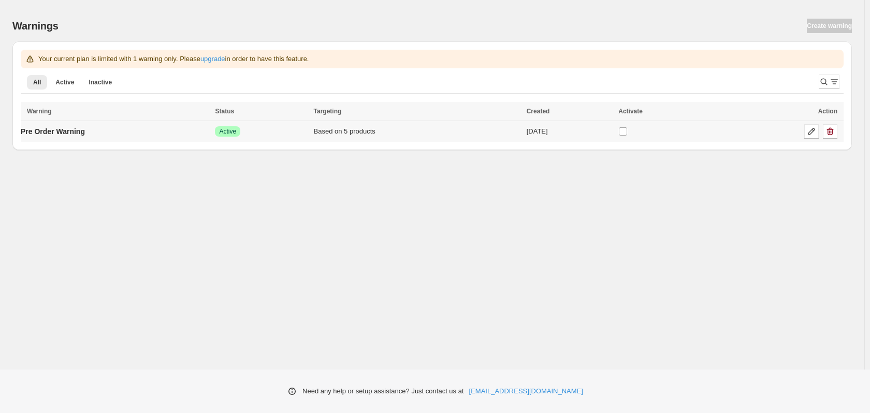
click at [444, 132] on div "Based on 5 products" at bounding box center [417, 131] width 207 height 10
click at [814, 133] on icon at bounding box center [811, 131] width 10 height 10
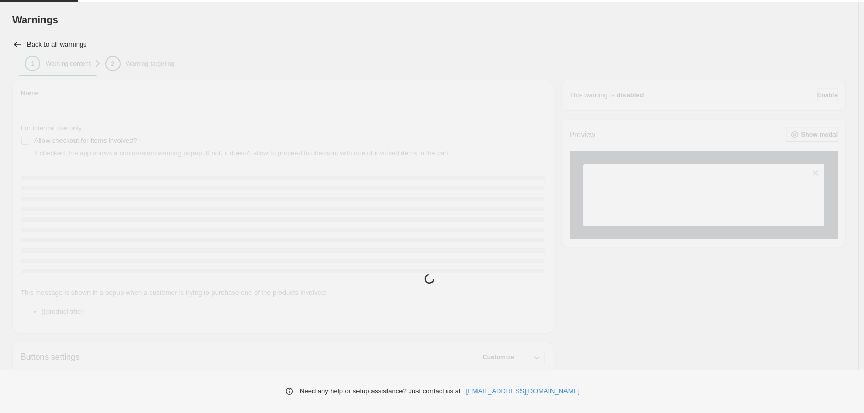
type input "**********"
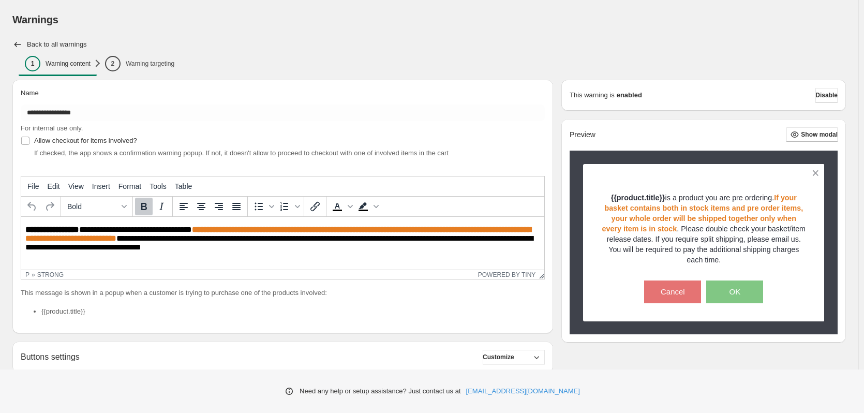
click at [143, 72] on div "**********" at bounding box center [278, 276] width 549 height 411
click at [151, 61] on p "Warning targeting" at bounding box center [150, 64] width 49 height 8
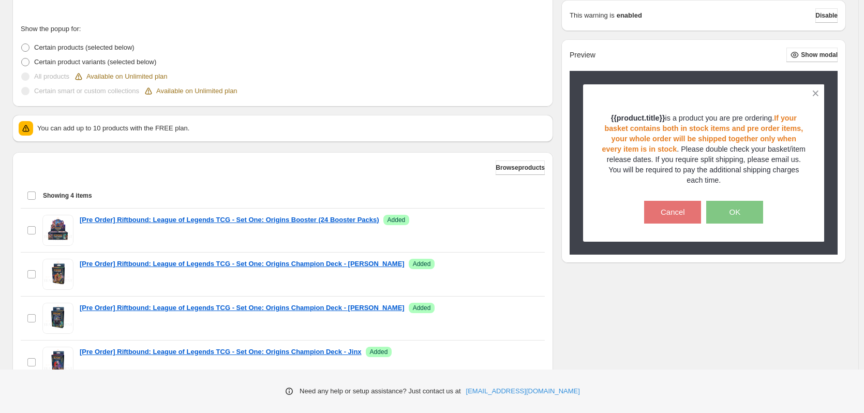
scroll to position [298, 0]
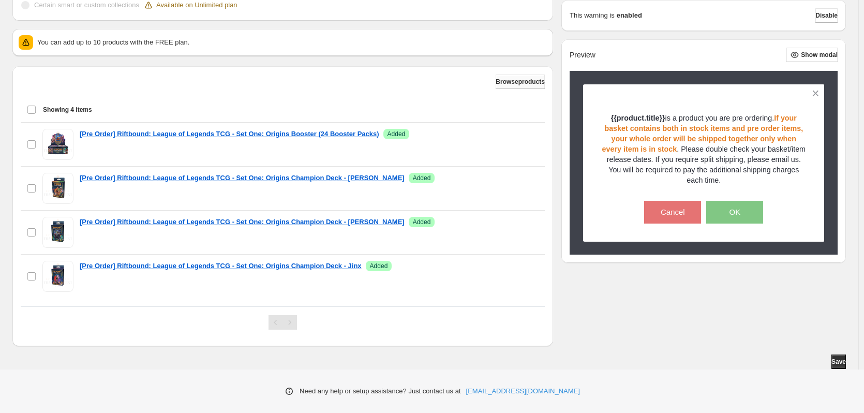
click at [526, 78] on span "Browse products" at bounding box center [520, 82] width 49 height 8
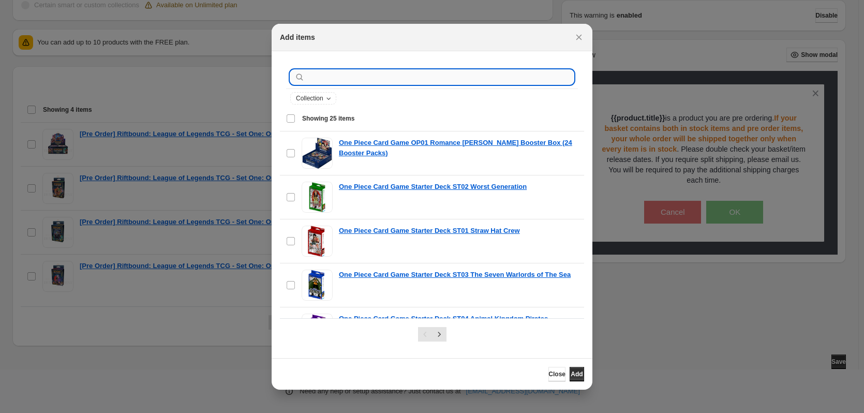
click at [376, 73] on input ":r1a:" at bounding box center [440, 77] width 267 height 14
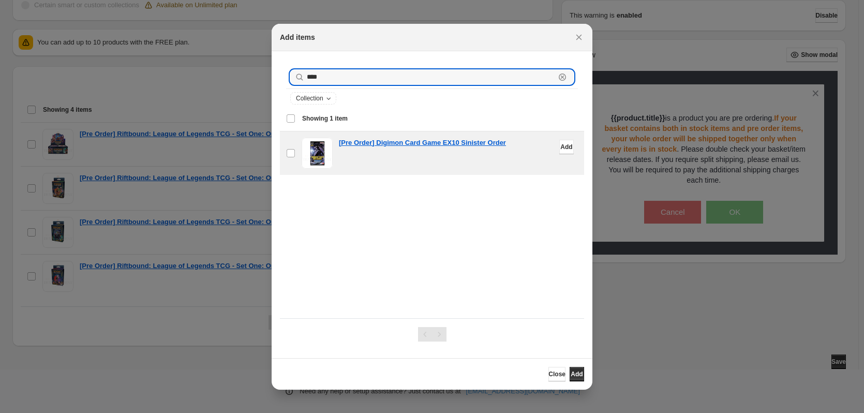
type input "****"
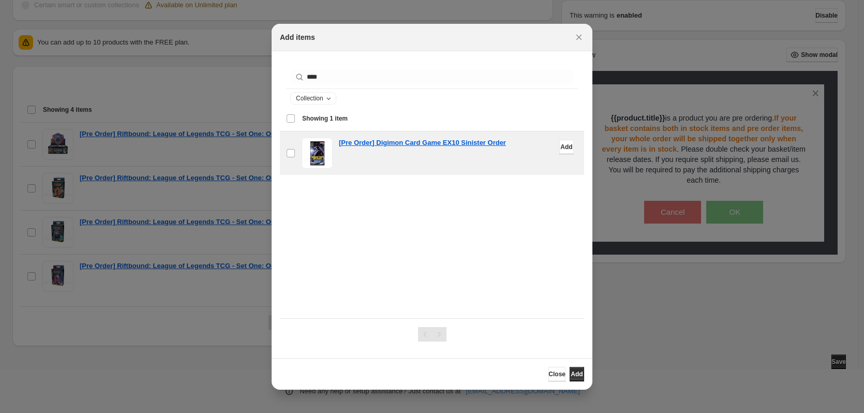
click at [328, 158] on span ":r1a:" at bounding box center [317, 153] width 31 height 31
click at [290, 149] on span ":r1a:" at bounding box center [290, 153] width 9 height 9
click at [573, 373] on span "Add" at bounding box center [577, 374] width 12 height 8
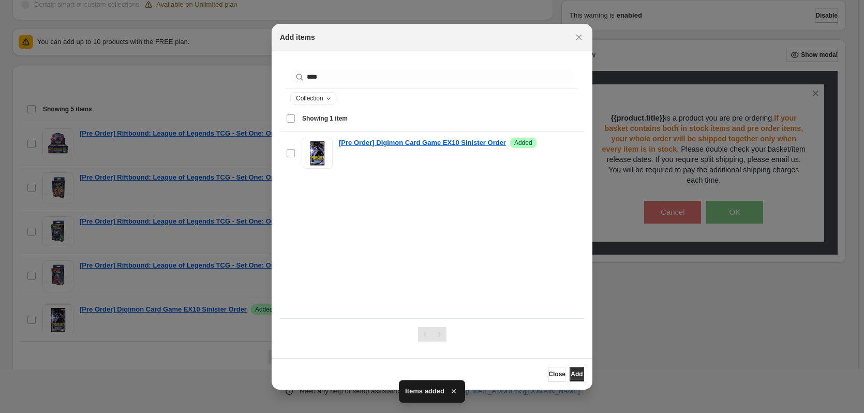
scroll to position [0, 0]
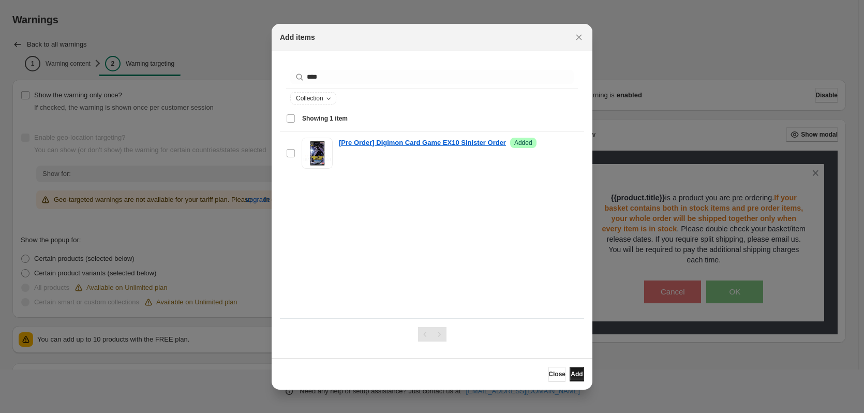
click at [571, 371] on span "Add" at bounding box center [577, 374] width 12 height 8
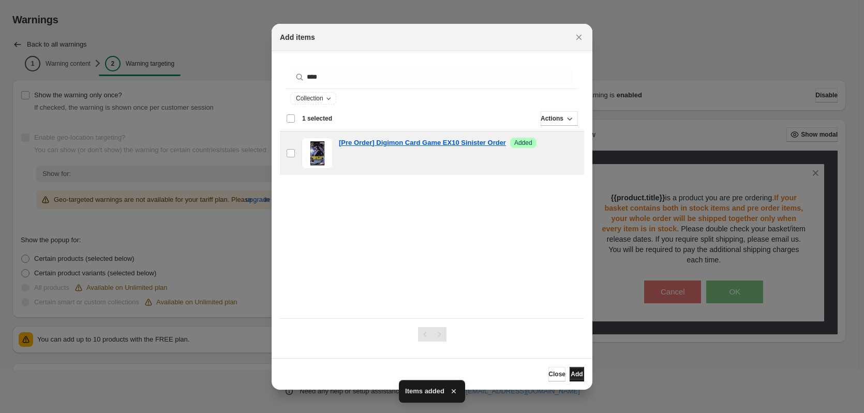
click at [577, 370] on span "Add" at bounding box center [577, 374] width 12 height 8
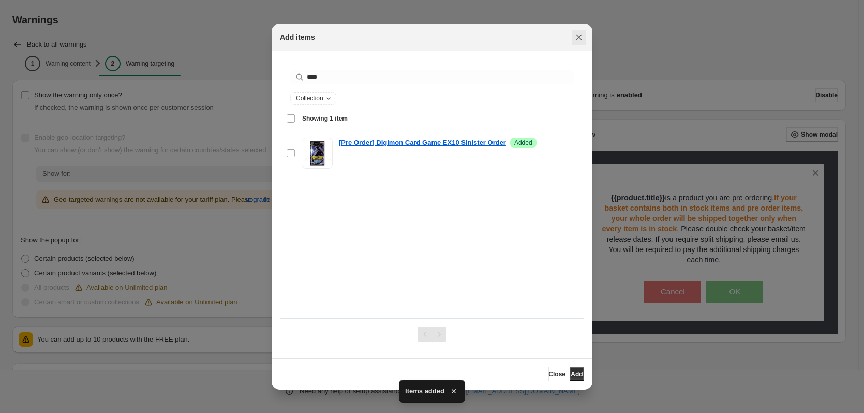
click at [576, 39] on icon "Close" at bounding box center [579, 37] width 10 height 10
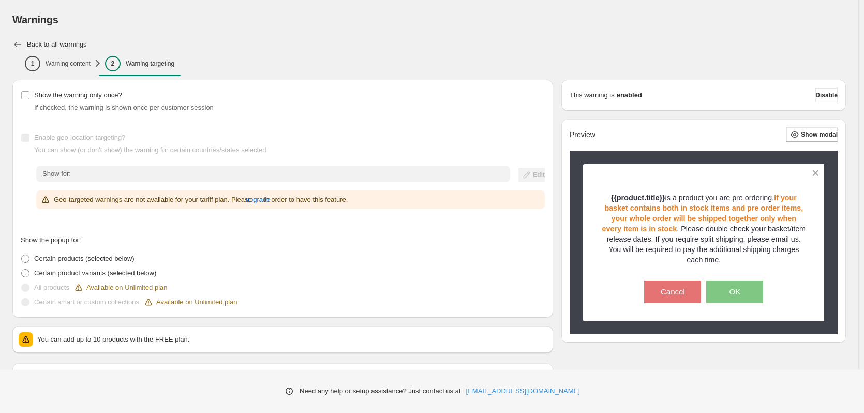
click at [17, 45] on icon "button" at bounding box center [17, 44] width 10 height 10
